Goal: Task Accomplishment & Management: Manage account settings

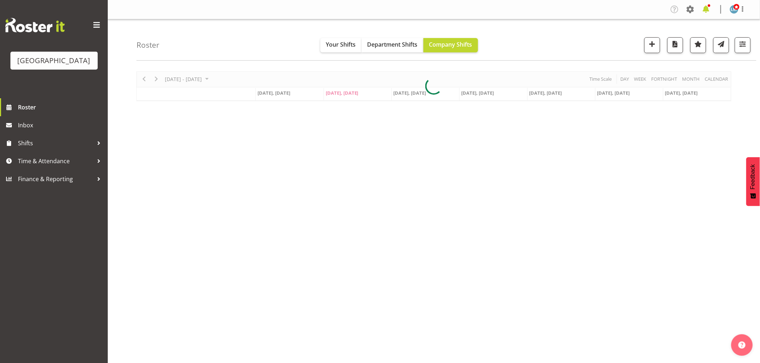
click at [708, 11] on span at bounding box center [705, 9] width 11 height 11
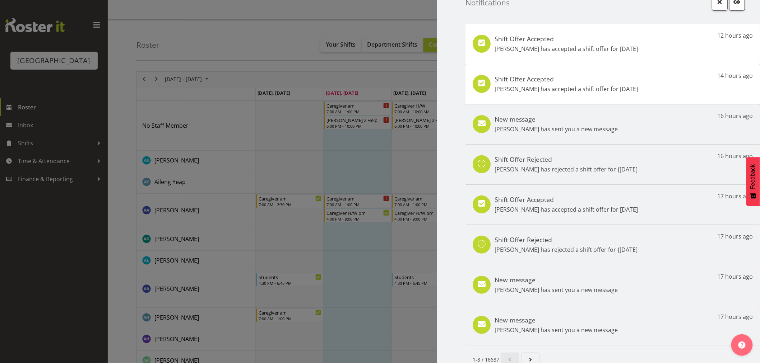
scroll to position [33, 0]
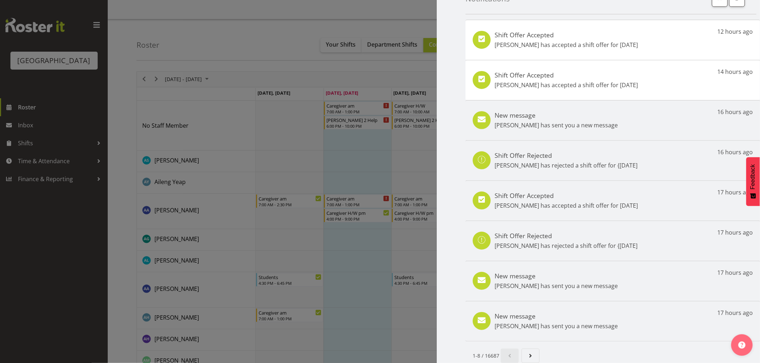
click at [505, 313] on h5 "New message" at bounding box center [555, 316] width 123 height 8
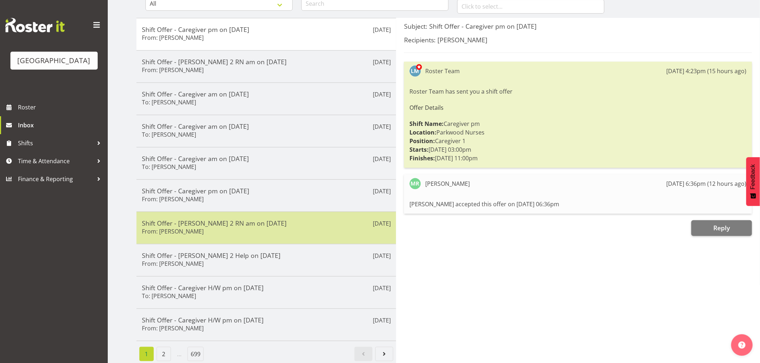
scroll to position [88, 0]
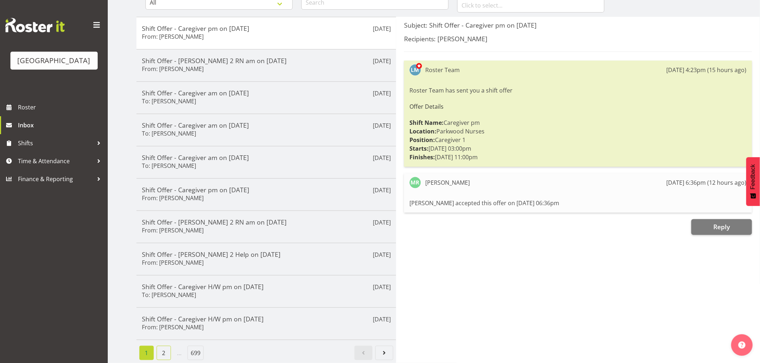
click at [159, 348] on link "2" at bounding box center [164, 353] width 14 height 14
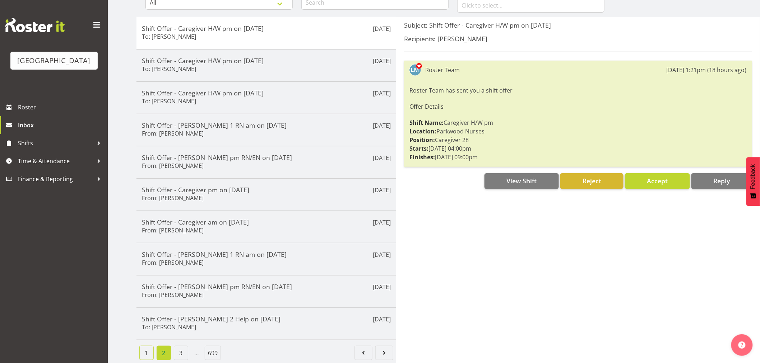
click at [149, 347] on link "1" at bounding box center [146, 353] width 14 height 14
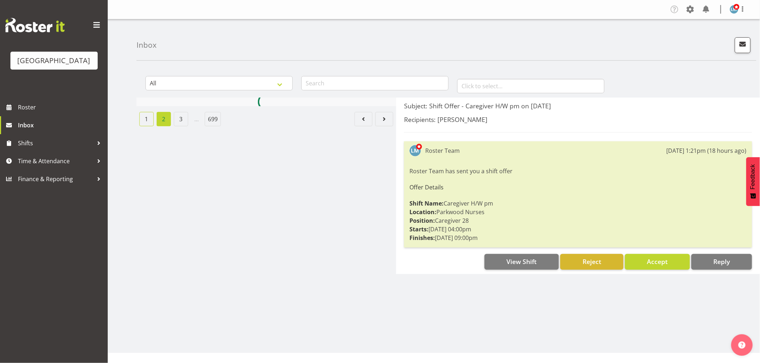
scroll to position [0, 0]
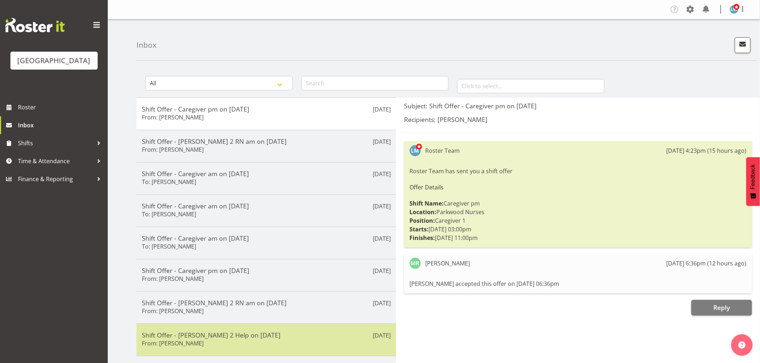
click at [173, 336] on h5 "Shift Offer - [PERSON_NAME] 2 Help on [DATE]" at bounding box center [266, 335] width 249 height 8
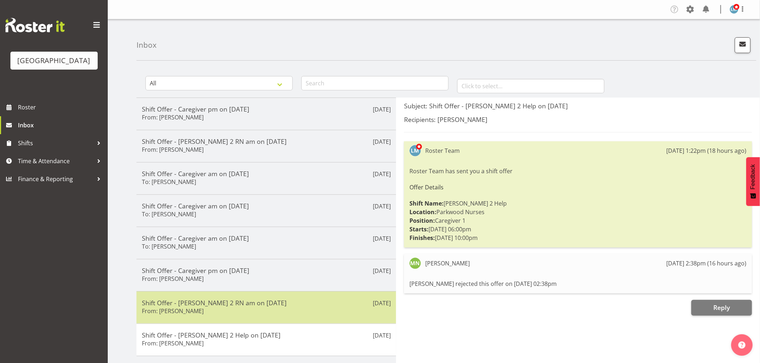
click at [177, 309] on h6 "From: [PERSON_NAME]" at bounding box center [173, 311] width 62 height 7
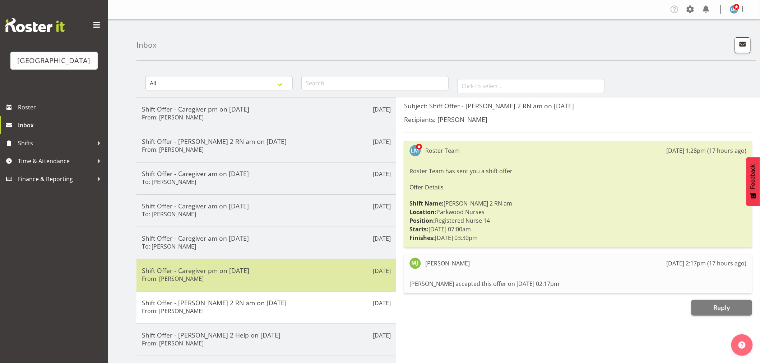
click at [173, 278] on h6 "From: [PERSON_NAME]" at bounding box center [173, 278] width 62 height 7
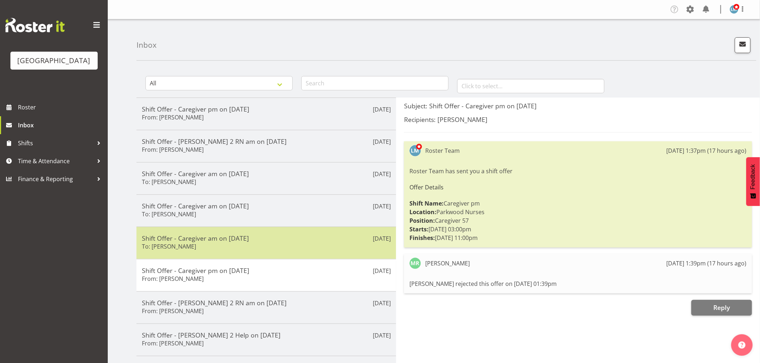
click at [185, 246] on div "Shift Offer - Caregiver am on 26/08/25 To: Shania Ali" at bounding box center [266, 243] width 249 height 18
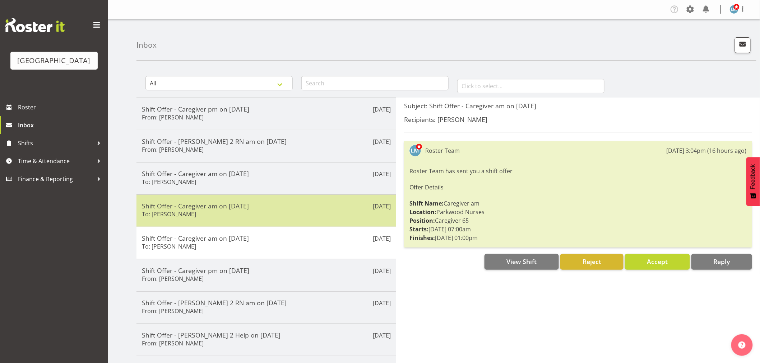
click at [181, 213] on h6 "To: [PERSON_NAME]" at bounding box center [169, 214] width 54 height 7
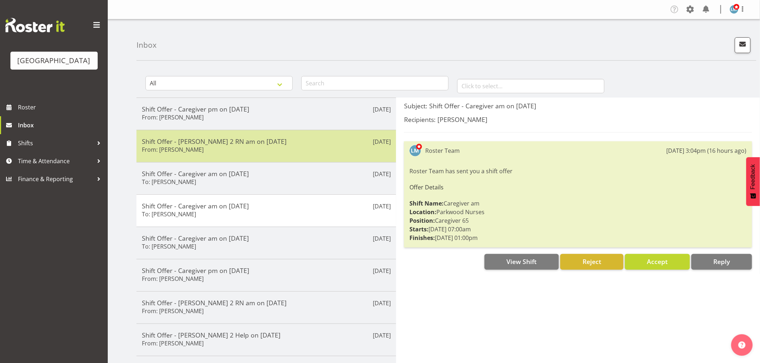
click at [180, 139] on h5 "Shift Offer - Ressie 2 RN am on 27/09/25" at bounding box center [266, 141] width 249 height 8
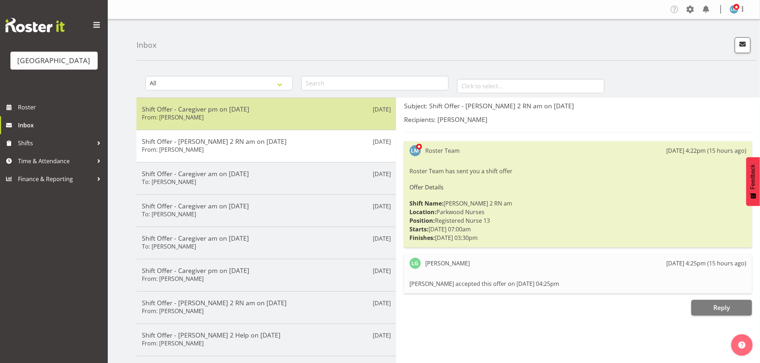
click at [219, 115] on div "Shift Offer - Caregiver pm on 19/09/25 From: Mandy Robertson" at bounding box center [266, 114] width 249 height 18
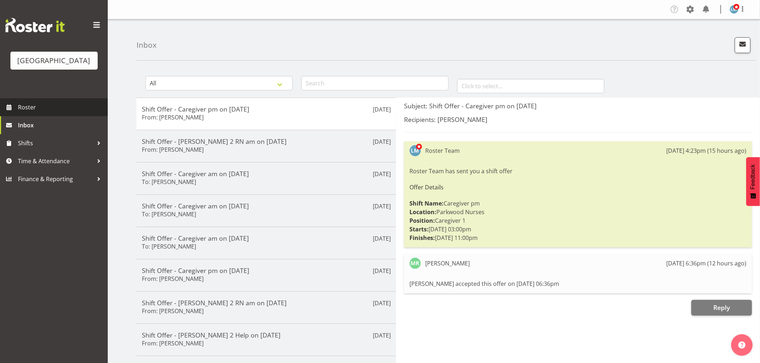
click at [37, 113] on span "Roster" at bounding box center [61, 107] width 86 height 11
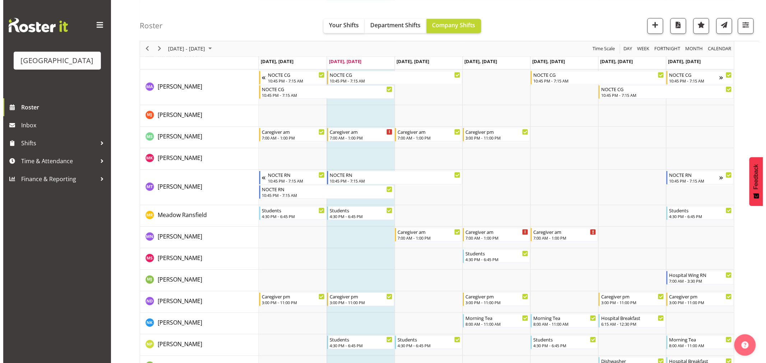
scroll to position [1875, 0]
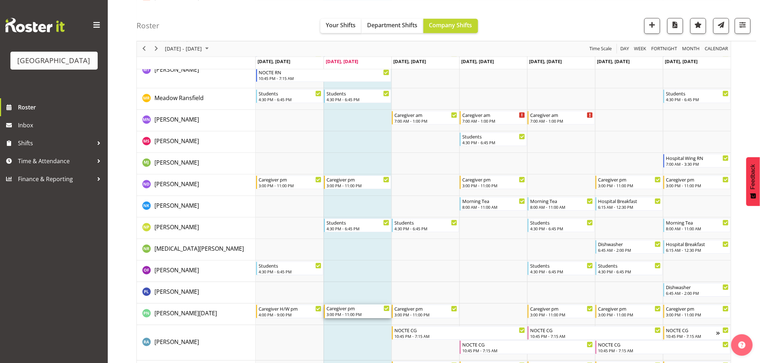
click at [358, 312] on div "3:00 PM - 11:00 PM" at bounding box center [357, 315] width 63 height 6
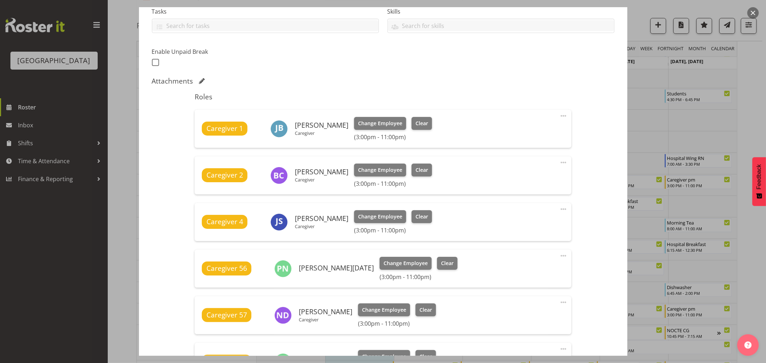
scroll to position [159, 0]
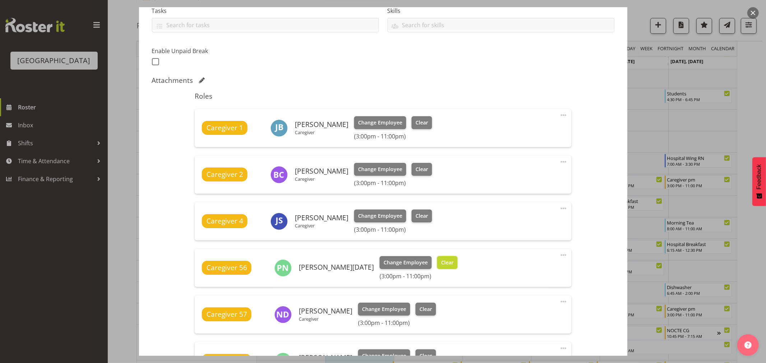
click at [441, 265] on span "Clear" at bounding box center [447, 263] width 13 height 8
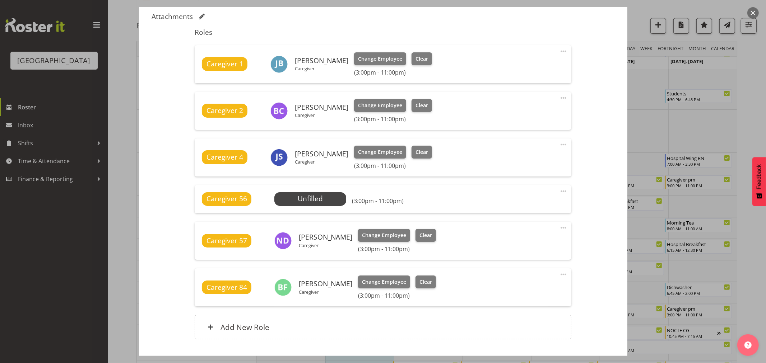
scroll to position [271, 0]
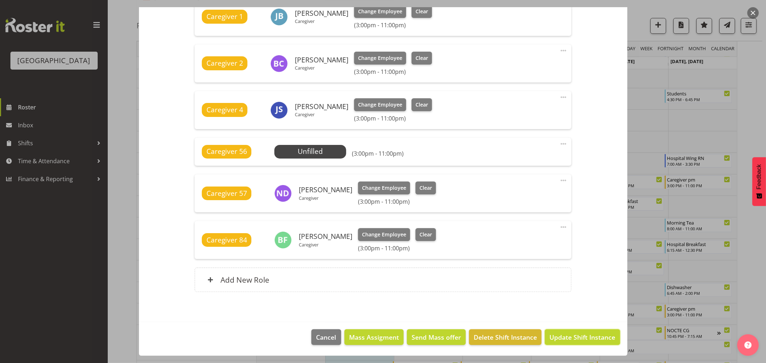
click at [584, 334] on span "Update Shift Instance" at bounding box center [582, 337] width 66 height 9
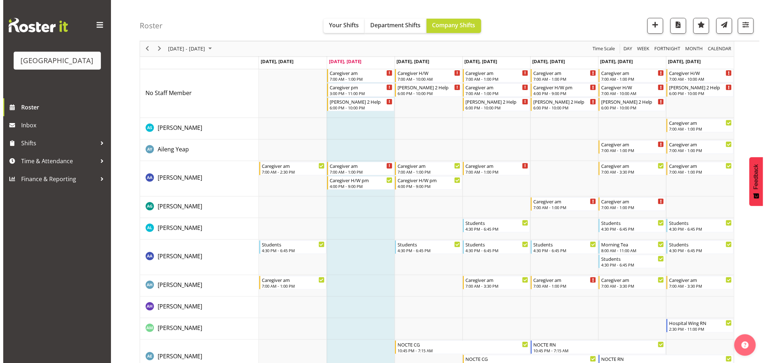
scroll to position [0, 0]
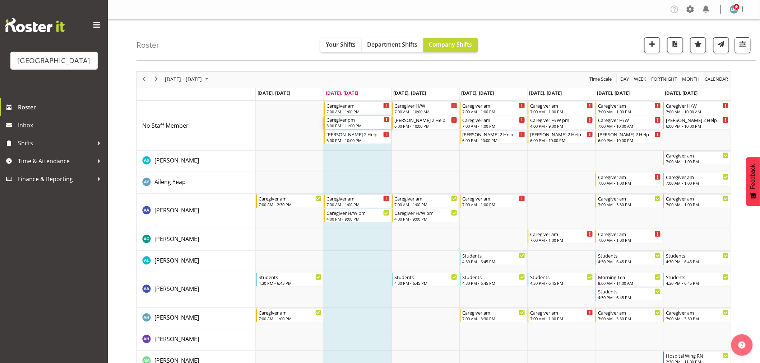
click at [344, 126] on div "3:00 PM - 11:00 PM" at bounding box center [357, 126] width 63 height 6
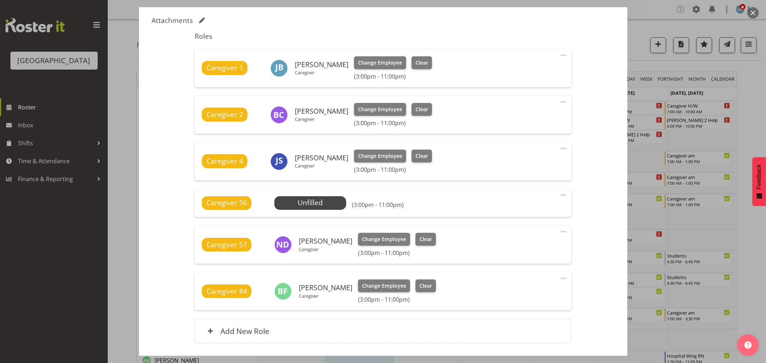
scroll to position [151, 0]
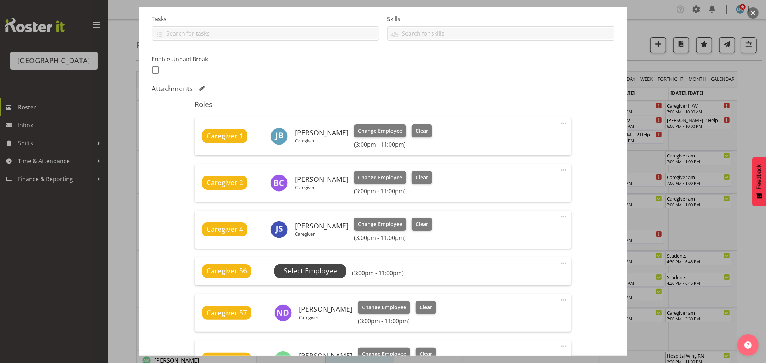
click at [291, 267] on span "Select Employee" at bounding box center [310, 271] width 53 height 10
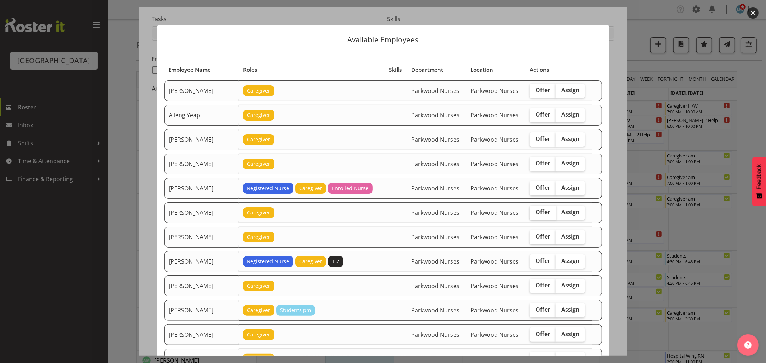
click at [540, 216] on span "Offer" at bounding box center [542, 212] width 15 height 7
click at [534, 215] on input "Offer" at bounding box center [531, 212] width 5 height 5
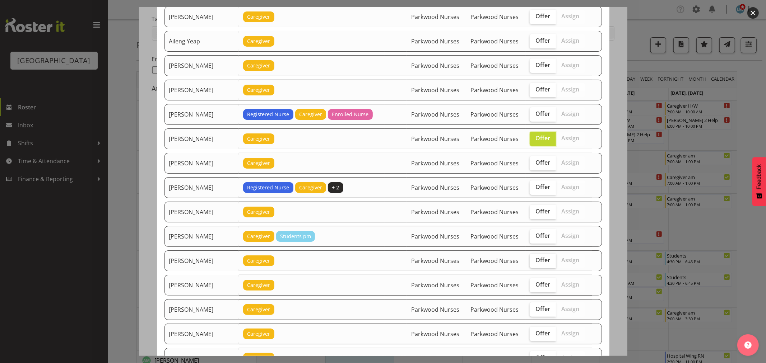
scroll to position [80, 0]
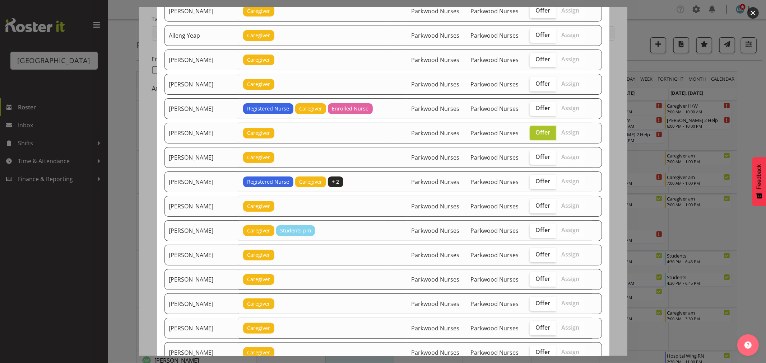
click at [541, 135] on span "Offer" at bounding box center [542, 132] width 15 height 7
click at [534, 135] on input "Offer" at bounding box center [531, 132] width 5 height 5
checkbox input "false"
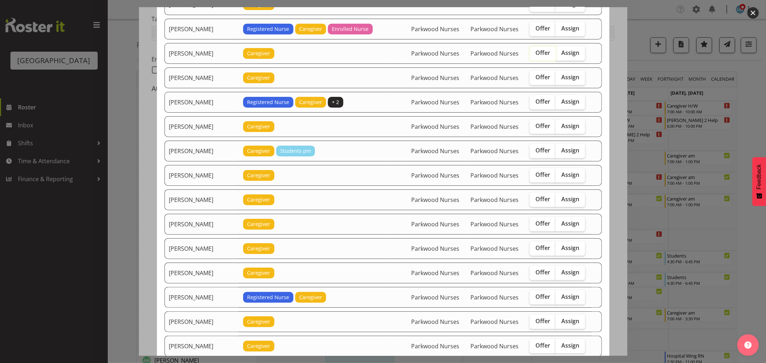
scroll to position [199, 0]
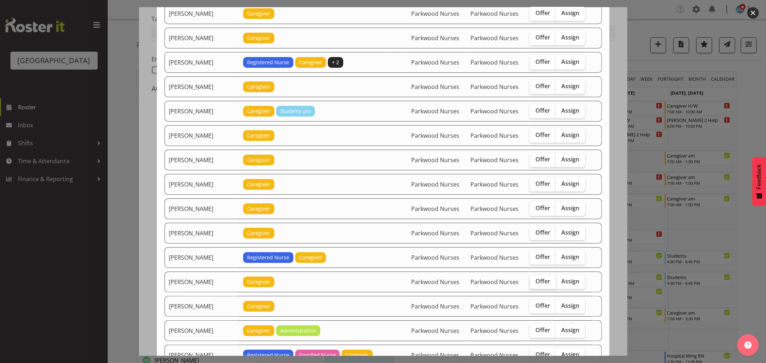
click at [530, 278] on label "Offer" at bounding box center [542, 282] width 26 height 14
click at [530, 279] on input "Offer" at bounding box center [531, 281] width 5 height 5
checkbox input "true"
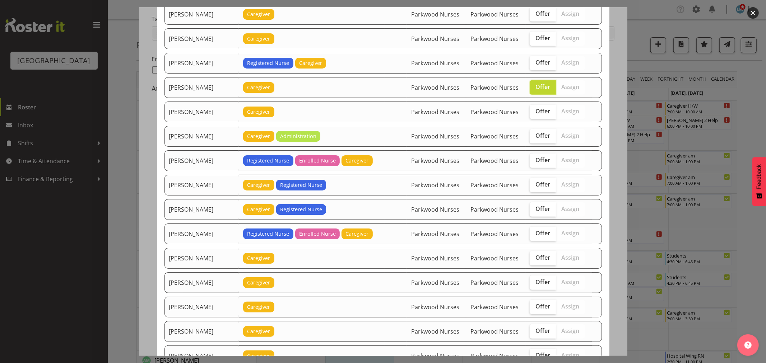
scroll to position [439, 0]
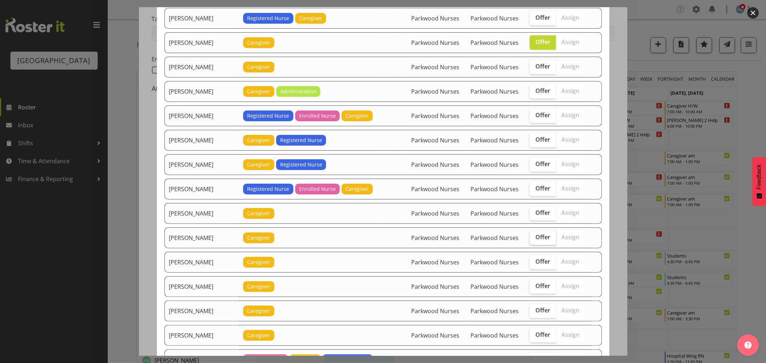
click at [546, 244] on label "Offer" at bounding box center [542, 238] width 26 height 14
click at [534, 240] on input "Offer" at bounding box center [531, 237] width 5 height 5
checkbox input "true"
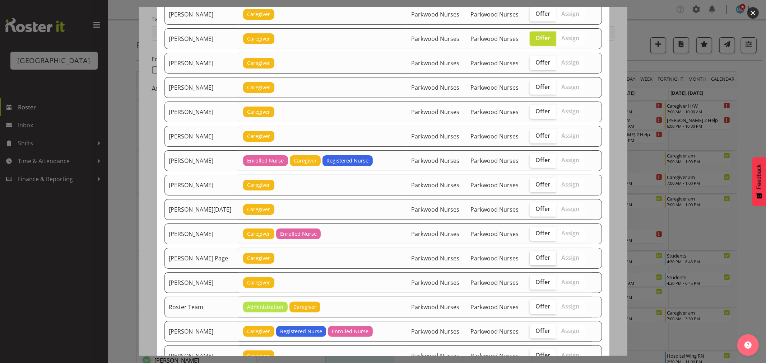
scroll to position [718, 0]
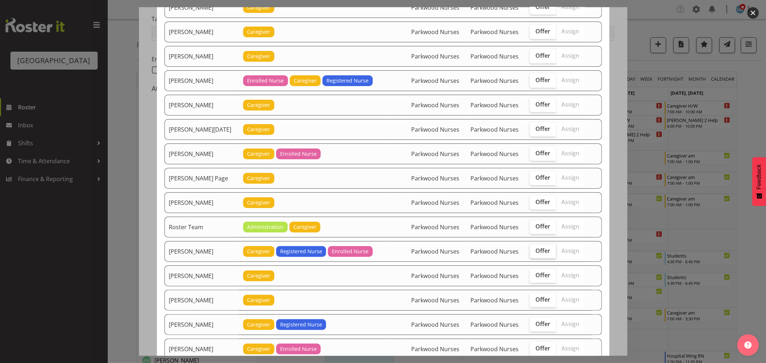
click at [547, 252] on label "Offer" at bounding box center [542, 251] width 26 height 14
click at [534, 252] on input "Offer" at bounding box center [531, 251] width 5 height 5
checkbox input "true"
click at [536, 270] on td "Offer Assign" at bounding box center [558, 276] width 67 height 21
click at [537, 278] on span "Offer" at bounding box center [542, 275] width 15 height 7
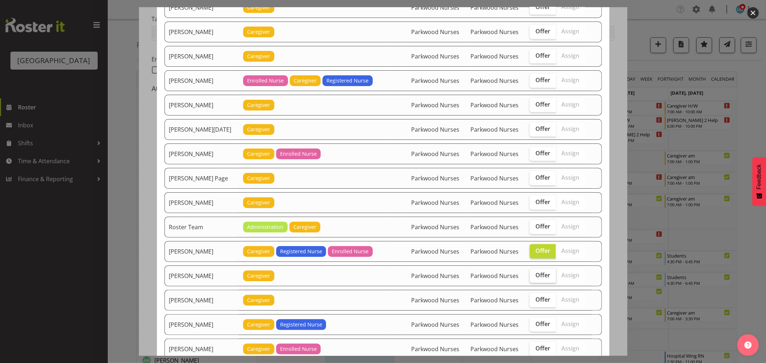
click at [534, 278] on input "Offer" at bounding box center [531, 275] width 5 height 5
checkbox input "true"
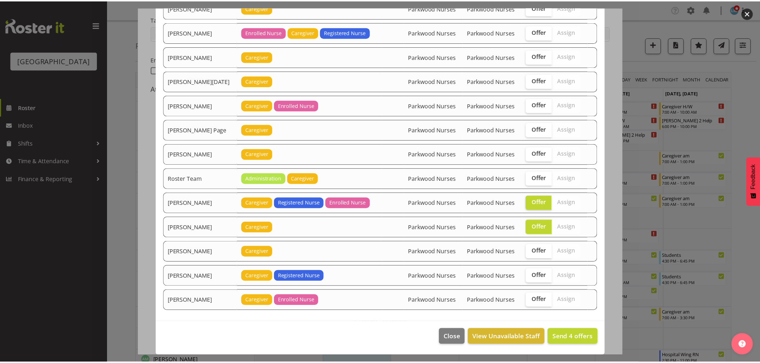
scroll to position [769, 0]
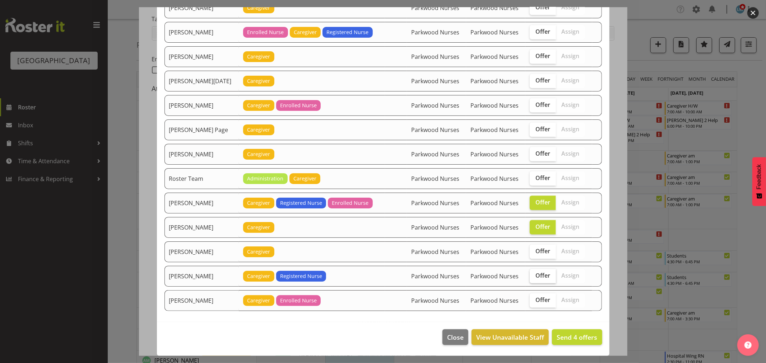
click at [538, 275] on span "Offer" at bounding box center [542, 275] width 15 height 7
click at [534, 275] on input "Offer" at bounding box center [531, 276] width 5 height 5
checkbox input "true"
click at [556, 338] on span "Send 5 offers" at bounding box center [576, 337] width 41 height 9
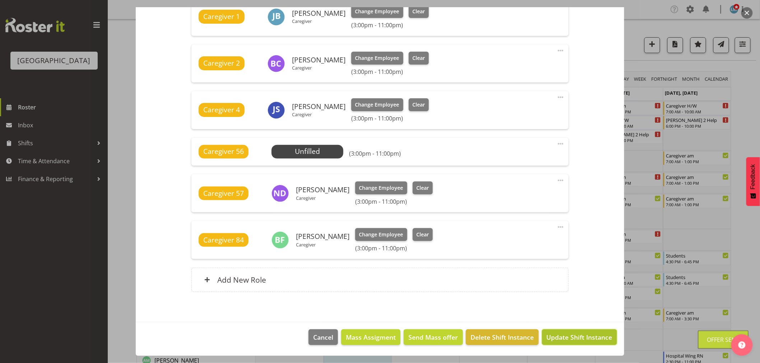
click at [561, 339] on span "Update Shift Instance" at bounding box center [579, 337] width 66 height 9
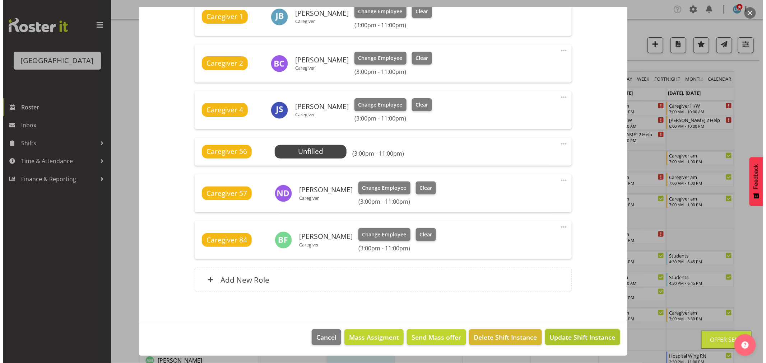
scroll to position [242, 0]
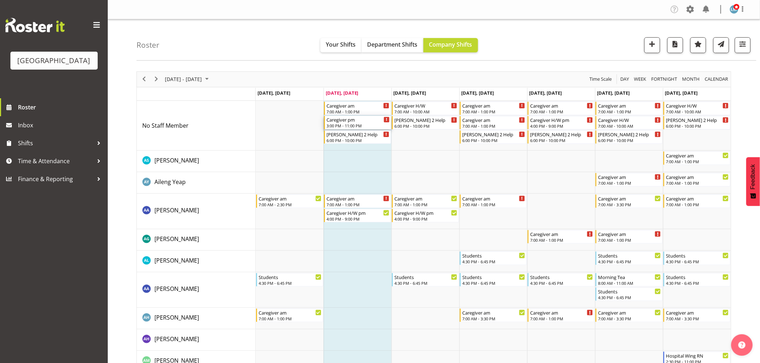
click at [360, 122] on div "Caregiver pm" at bounding box center [357, 119] width 63 height 7
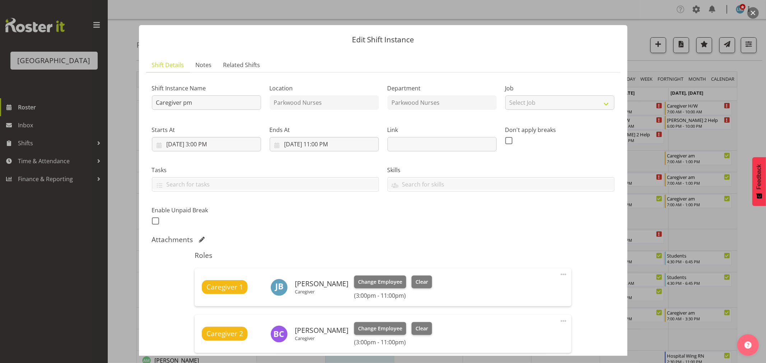
scroll to position [120, 0]
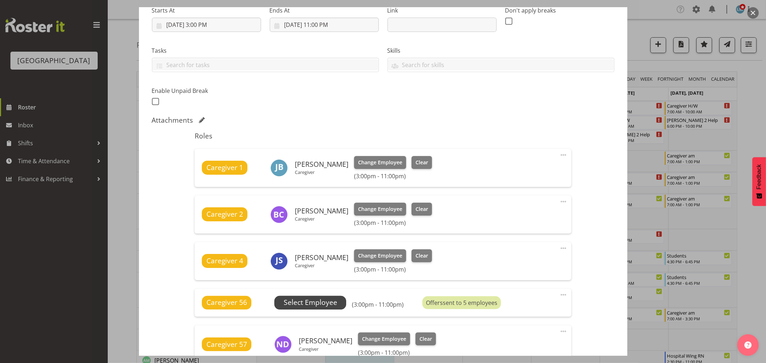
click at [341, 303] on span "Select Employee" at bounding box center [310, 303] width 72 height 14
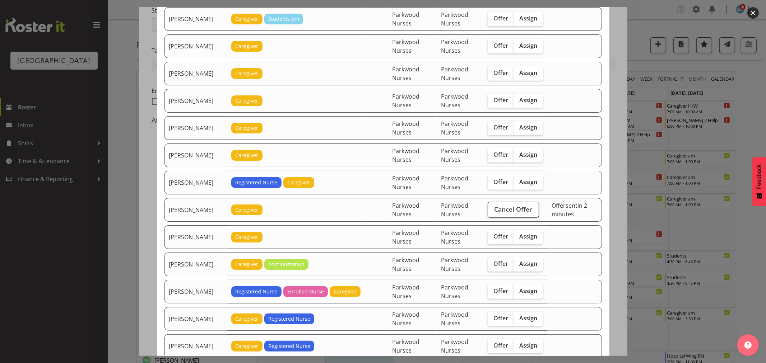
scroll to position [439, 0]
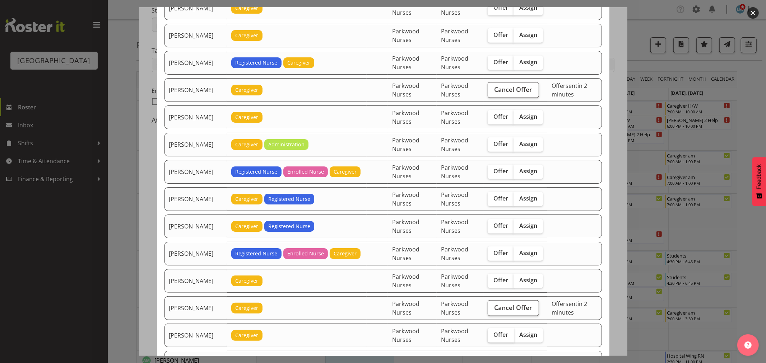
click at [495, 338] on span "Offer" at bounding box center [500, 334] width 15 height 7
click at [492, 337] on input "Offer" at bounding box center [489, 335] width 5 height 5
checkbox input "true"
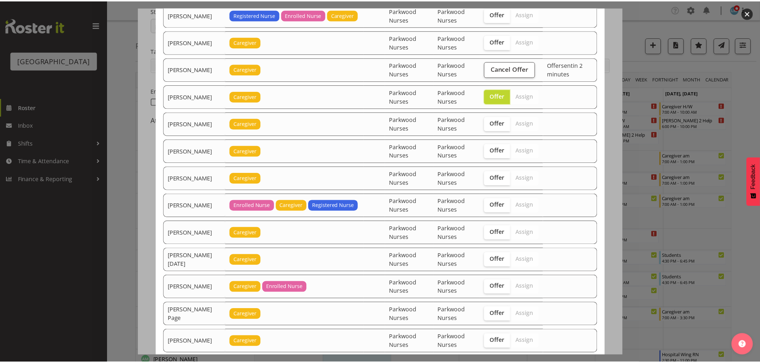
scroll to position [887, 0]
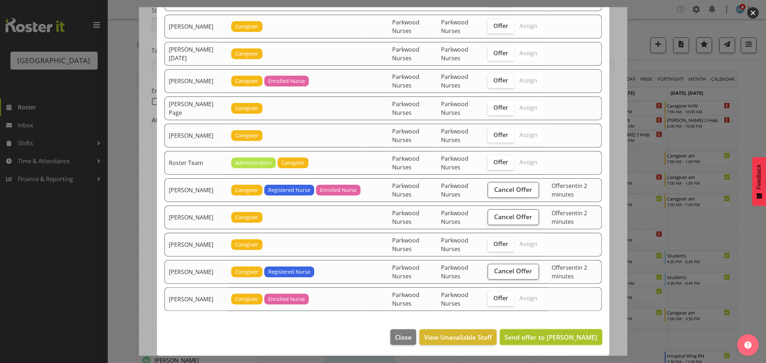
click at [551, 333] on span "Send offer to Mandy Robertson" at bounding box center [550, 337] width 93 height 9
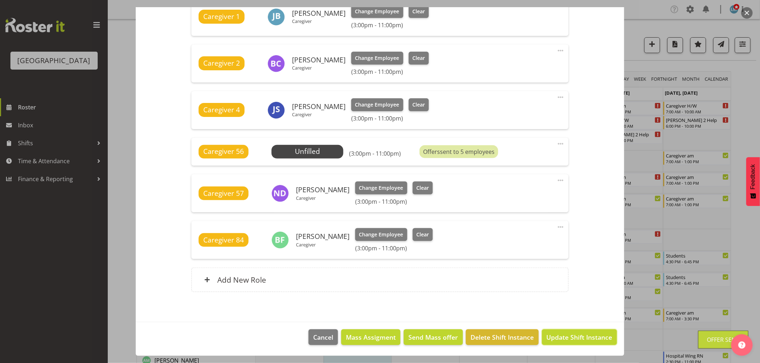
click at [553, 333] on span "Update Shift Instance" at bounding box center [579, 337] width 66 height 9
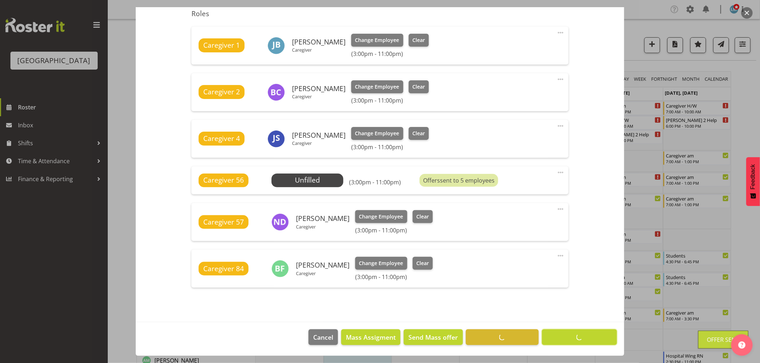
scroll to position [242, 0]
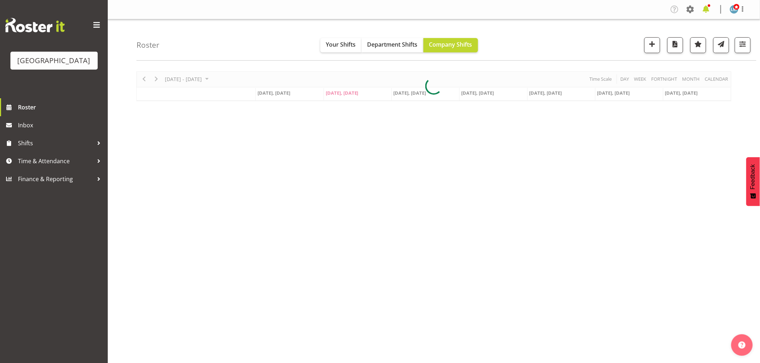
click at [709, 8] on span at bounding box center [705, 9] width 11 height 11
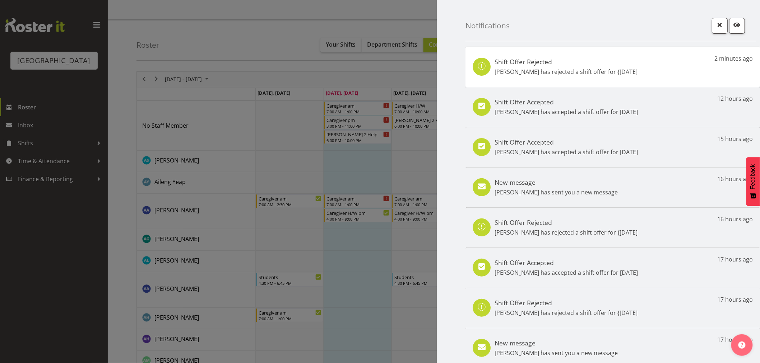
click at [528, 195] on p "Heidi Swierczynski has sent you a new message" at bounding box center [555, 192] width 123 height 9
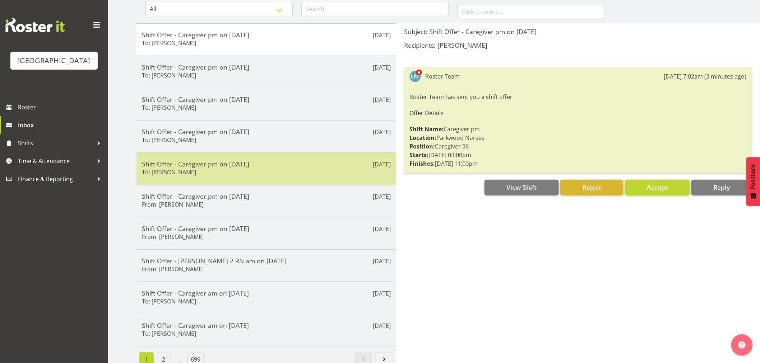
scroll to position [80, 0]
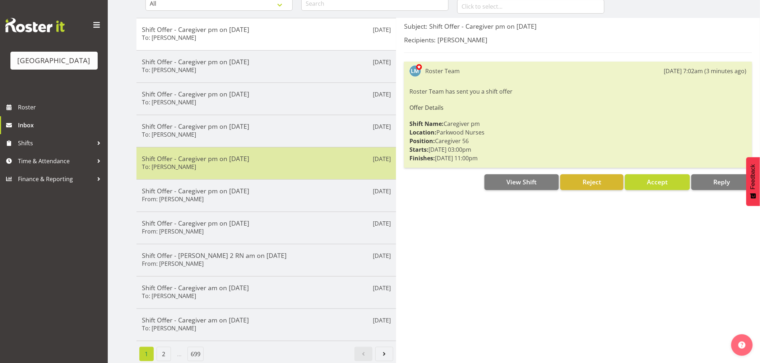
click at [189, 239] on div "[DATE] Shift Offer - Caregiver pm on [DATE] From: [PERSON_NAME]" at bounding box center [266, 228] width 260 height 32
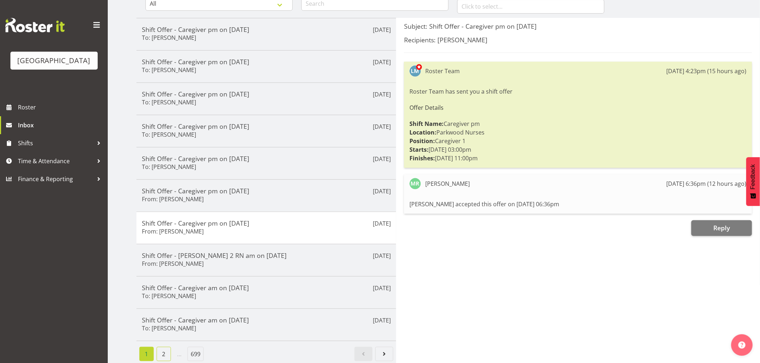
click at [169, 357] on link "2" at bounding box center [164, 354] width 14 height 14
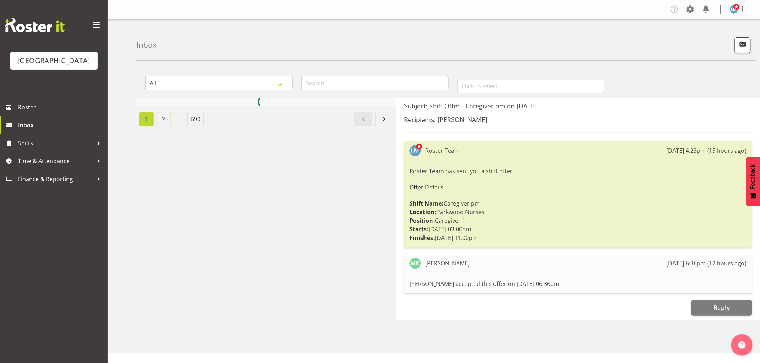
scroll to position [0, 0]
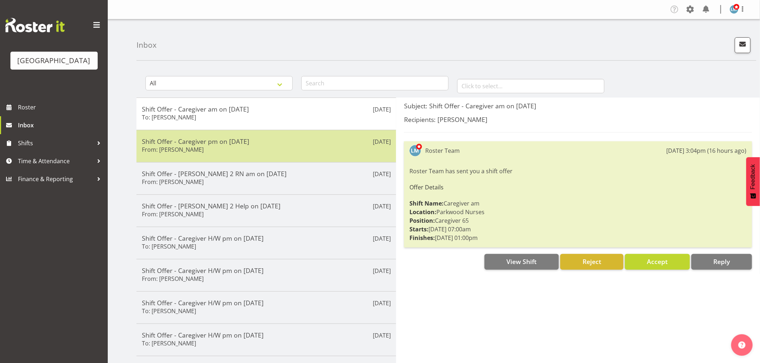
click at [238, 144] on h5 "Shift Offer - Caregiver pm on [DATE]" at bounding box center [266, 141] width 249 height 8
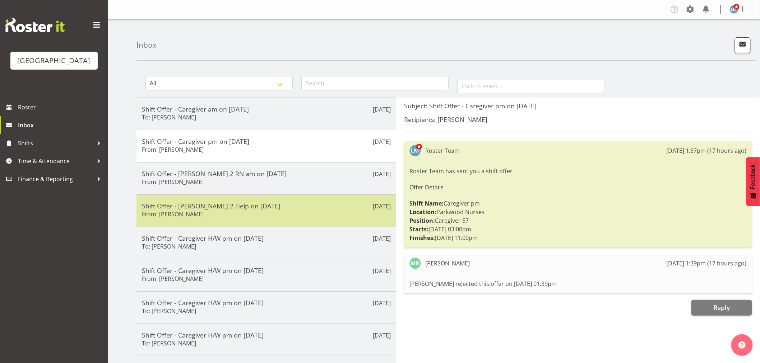
click at [221, 210] on div "Shift Offer - [PERSON_NAME] 2 Help on [DATE] From: [PERSON_NAME]" at bounding box center [266, 211] width 249 height 18
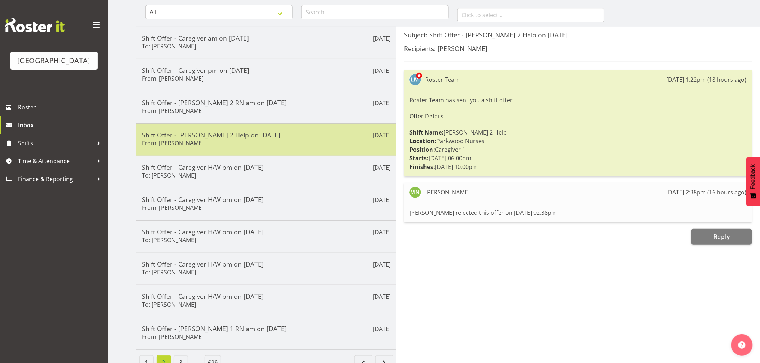
scroll to position [80, 0]
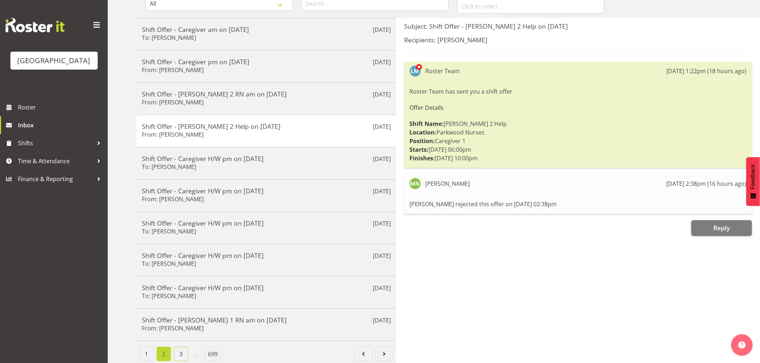
click at [182, 356] on link "3" at bounding box center [181, 354] width 14 height 14
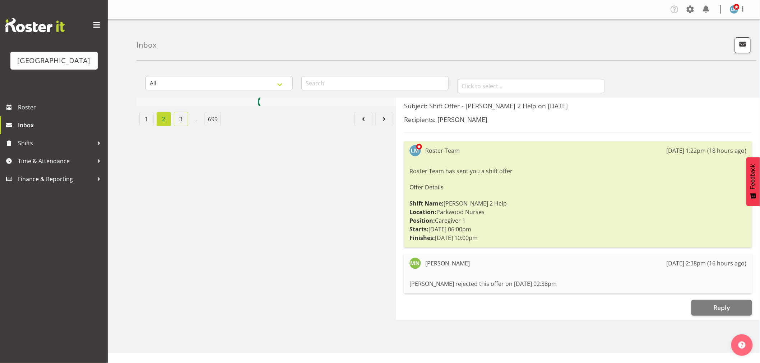
scroll to position [0, 0]
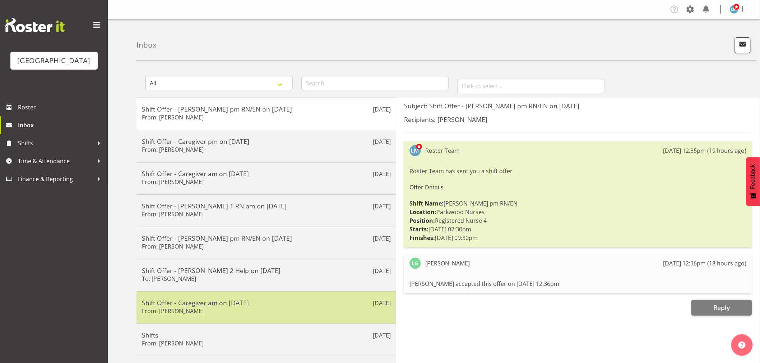
click at [223, 300] on h5 "Shift Offer - Caregiver am on [DATE]" at bounding box center [266, 303] width 249 height 8
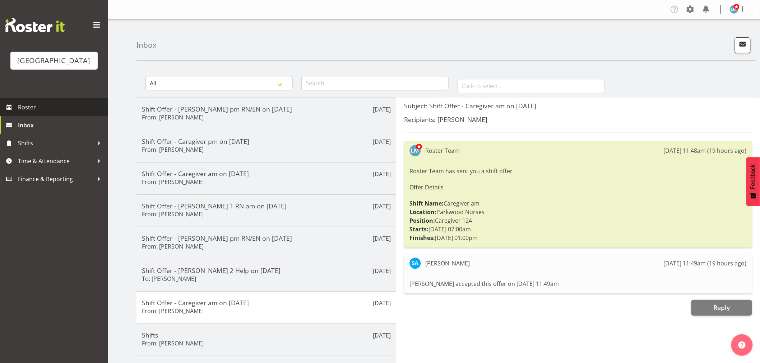
click at [30, 113] on span "Roster" at bounding box center [61, 107] width 86 height 11
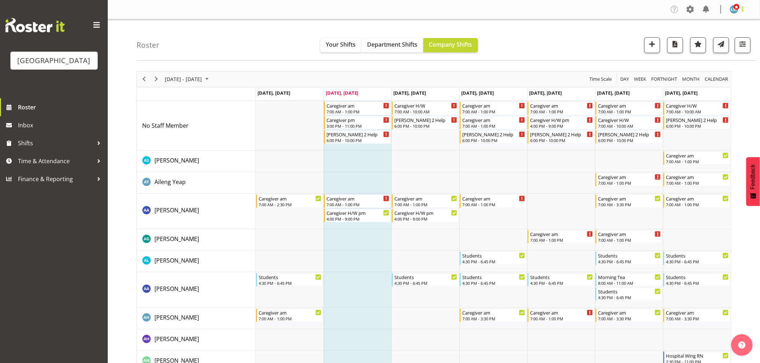
click at [745, 10] on span at bounding box center [742, 9] width 9 height 9
click at [740, 34] on link "Log Out" at bounding box center [712, 37] width 69 height 13
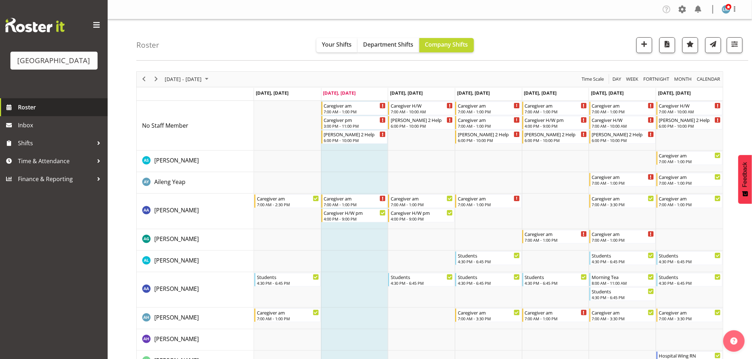
click at [39, 113] on span "Roster" at bounding box center [61, 107] width 86 height 11
click at [535, 122] on div "Caregiver H/W pm" at bounding box center [556, 119] width 62 height 7
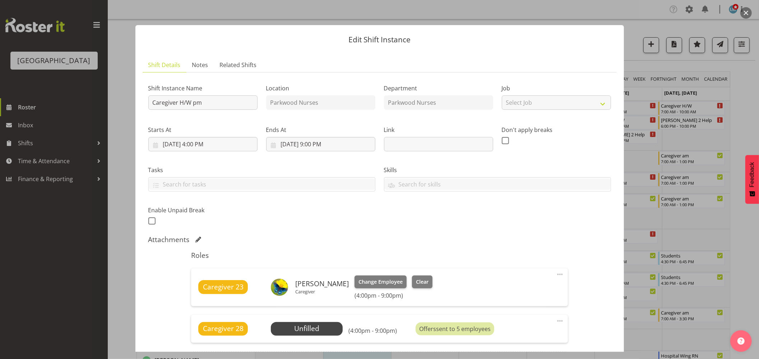
scroll to position [80, 0]
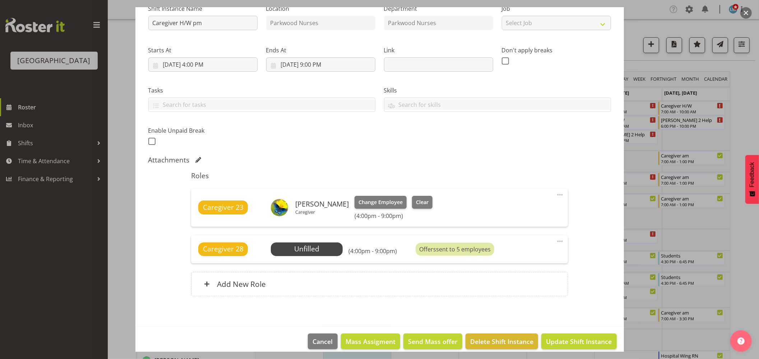
click at [747, 97] on div at bounding box center [379, 179] width 759 height 359
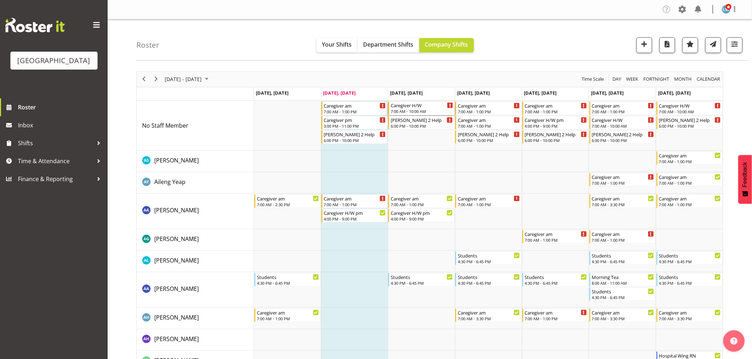
click at [435, 106] on div "Caregiver H/W" at bounding box center [422, 105] width 62 height 7
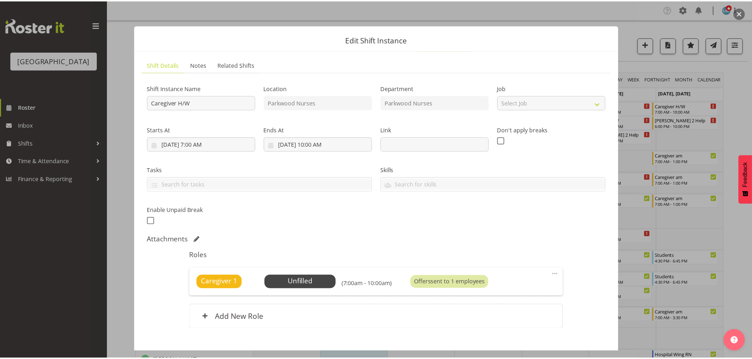
scroll to position [41, 0]
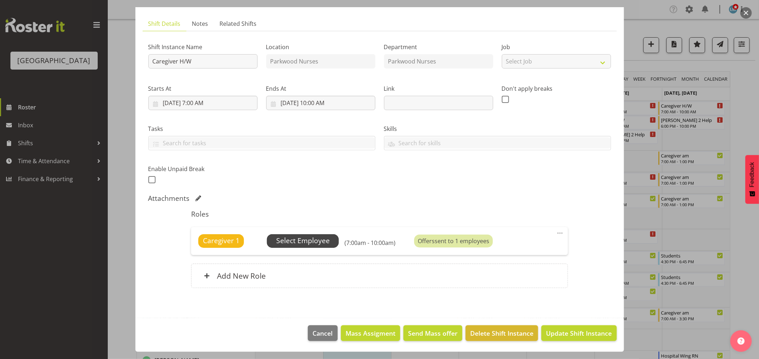
click at [309, 241] on span "Select Employee" at bounding box center [302, 241] width 53 height 10
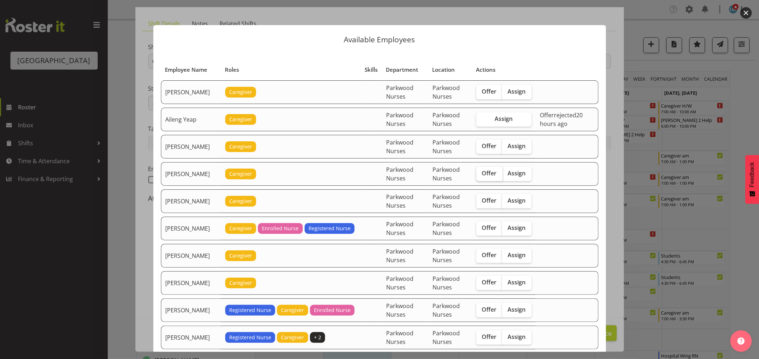
click at [493, 176] on span "Offer" at bounding box center [489, 173] width 15 height 7
click at [481, 176] on input "Offer" at bounding box center [478, 173] width 5 height 5
click at [494, 167] on label "Offer" at bounding box center [489, 174] width 26 height 14
click at [481, 171] on input "Offer" at bounding box center [478, 173] width 5 height 5
checkbox input "false"
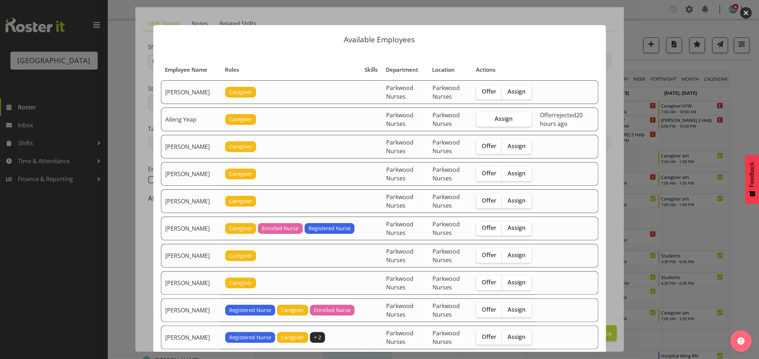
click at [745, 130] on div at bounding box center [379, 179] width 759 height 359
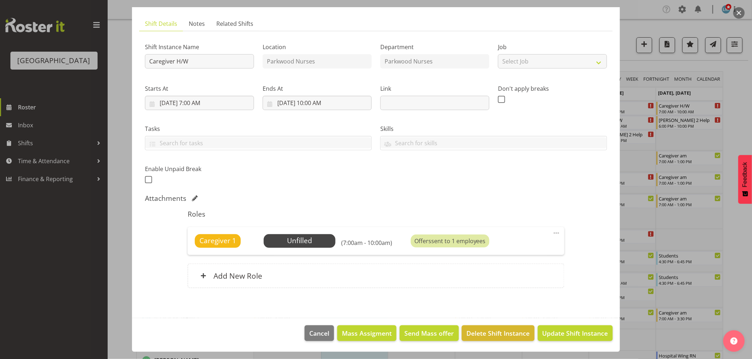
click at [745, 130] on div at bounding box center [376, 179] width 752 height 359
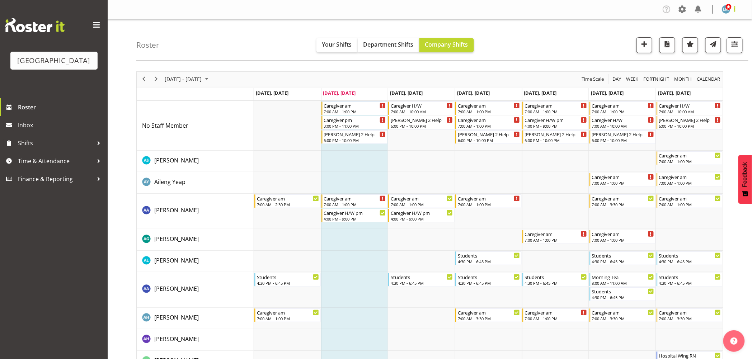
click at [738, 13] on span at bounding box center [735, 9] width 9 height 9
click at [735, 35] on link "Log Out" at bounding box center [705, 37] width 69 height 13
